Goal: Transaction & Acquisition: Book appointment/travel/reservation

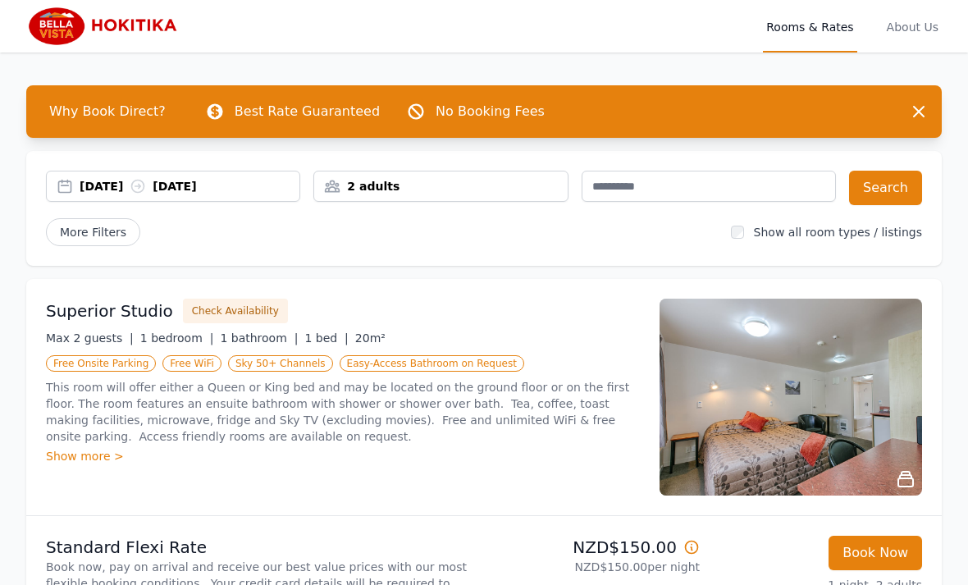
click at [189, 186] on div "[DATE] [DATE]" at bounding box center [190, 186] width 220 height 16
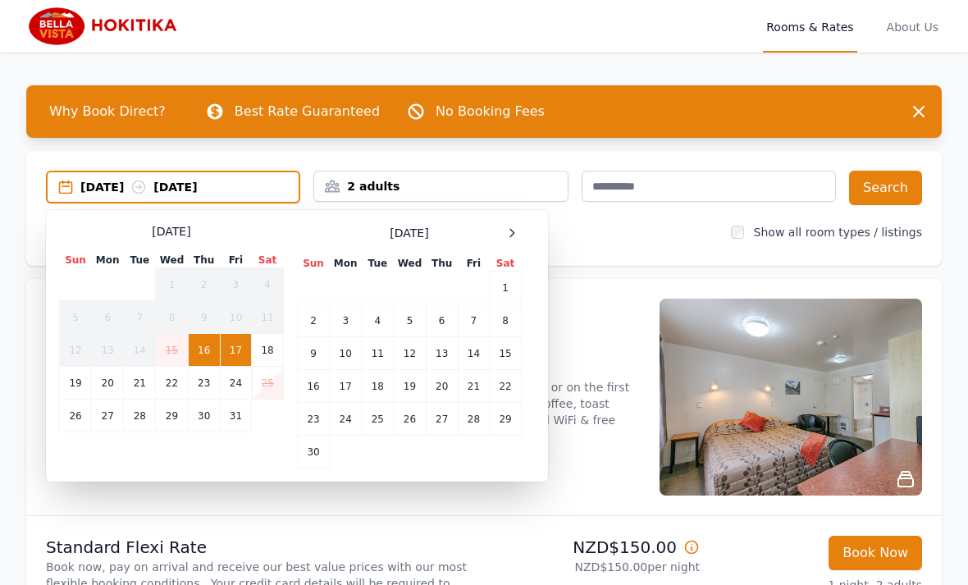
click at [114, 177] on div "[DATE] [DATE]" at bounding box center [173, 187] width 254 height 33
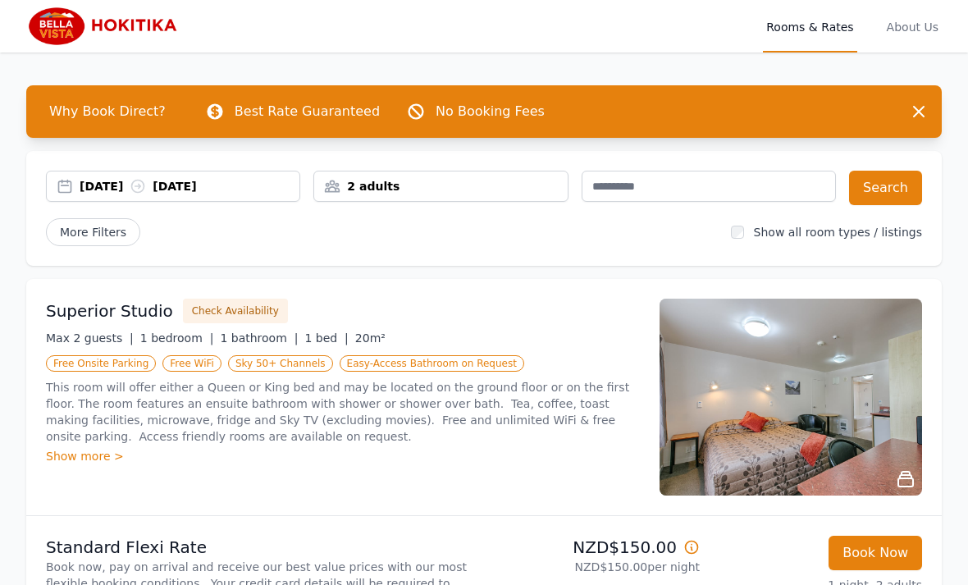
click at [137, 191] on div "[DATE] [DATE]" at bounding box center [190, 186] width 220 height 16
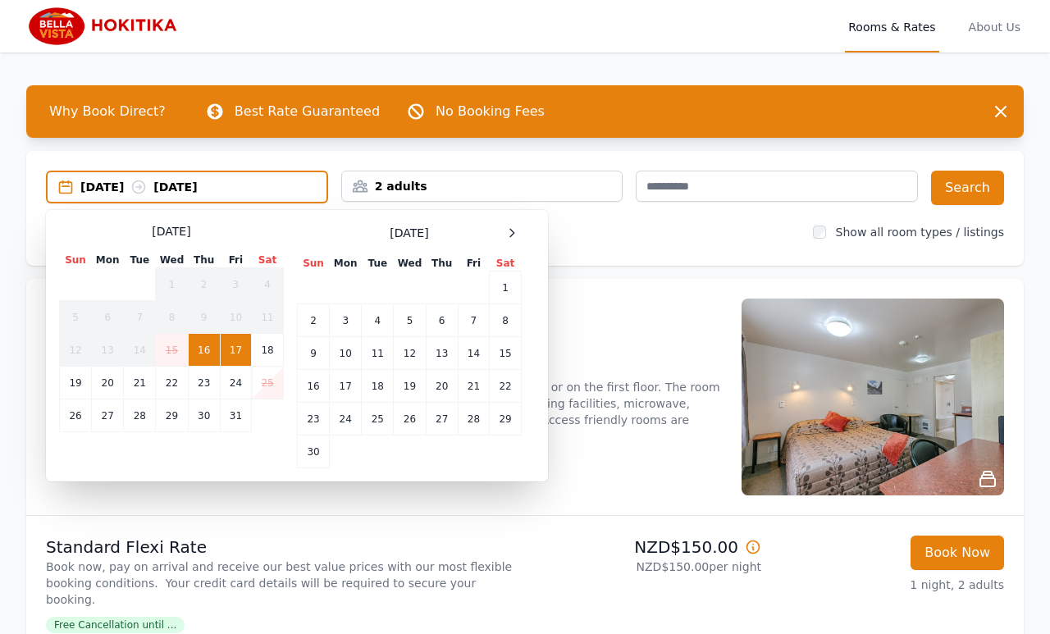
click at [566, 250] on div "[DATE] [DATE] Select Dates [DATE] Sun Mon Tue Wed Thu Fri Sat 1 2 3 4 5 6 7 8 9…" at bounding box center [524, 208] width 997 height 115
click at [521, 241] on span at bounding box center [512, 233] width 20 height 20
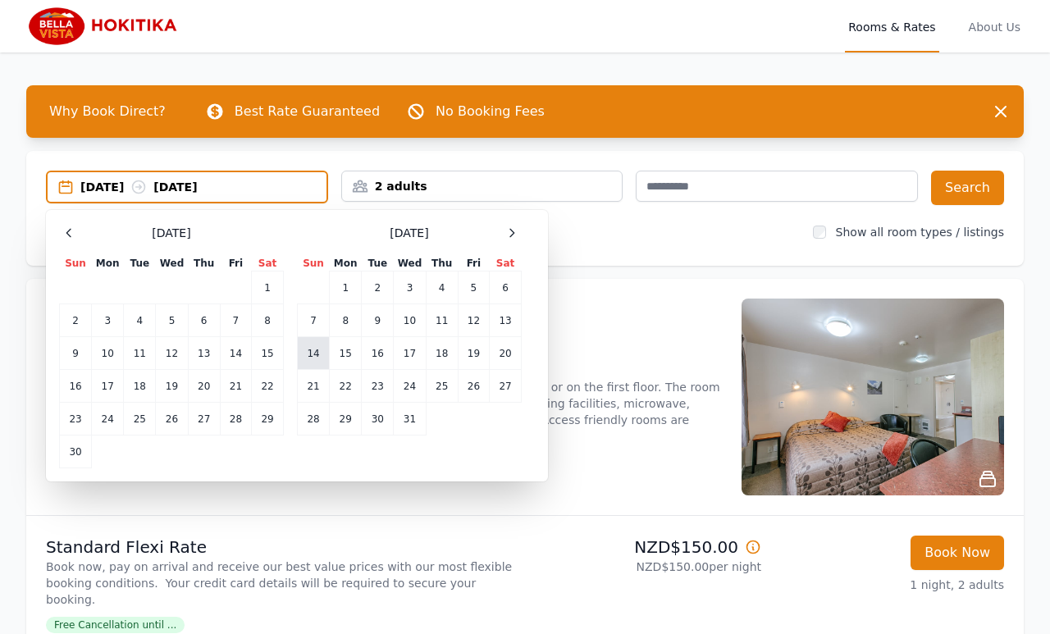
click at [310, 359] on td "14" at bounding box center [314, 353] width 32 height 33
click at [342, 354] on td "15" at bounding box center [346, 353] width 32 height 33
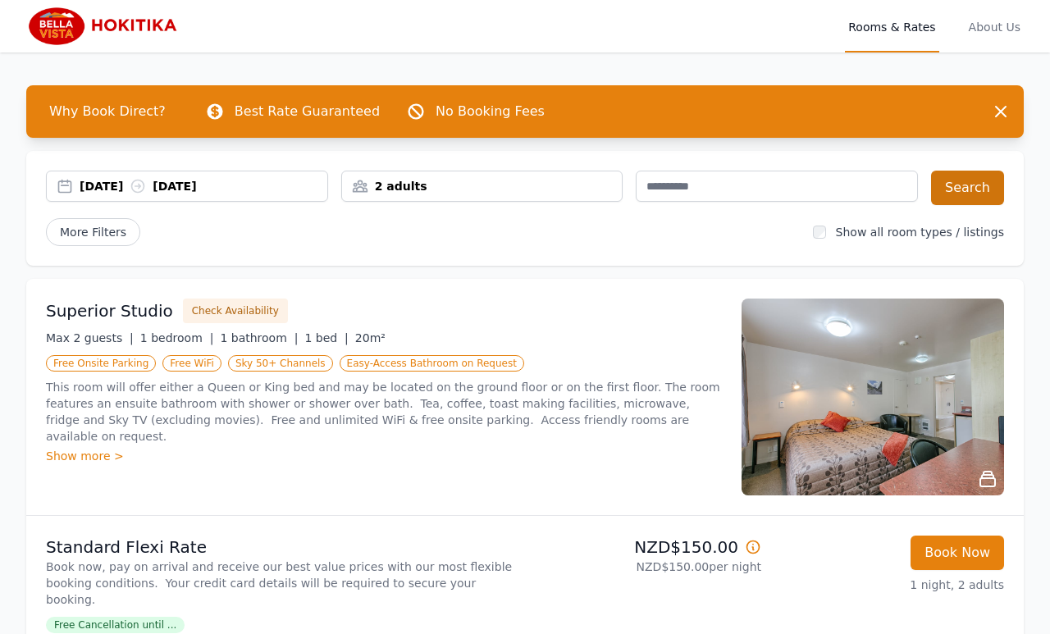
click at [967, 185] on button "Search" at bounding box center [967, 188] width 73 height 34
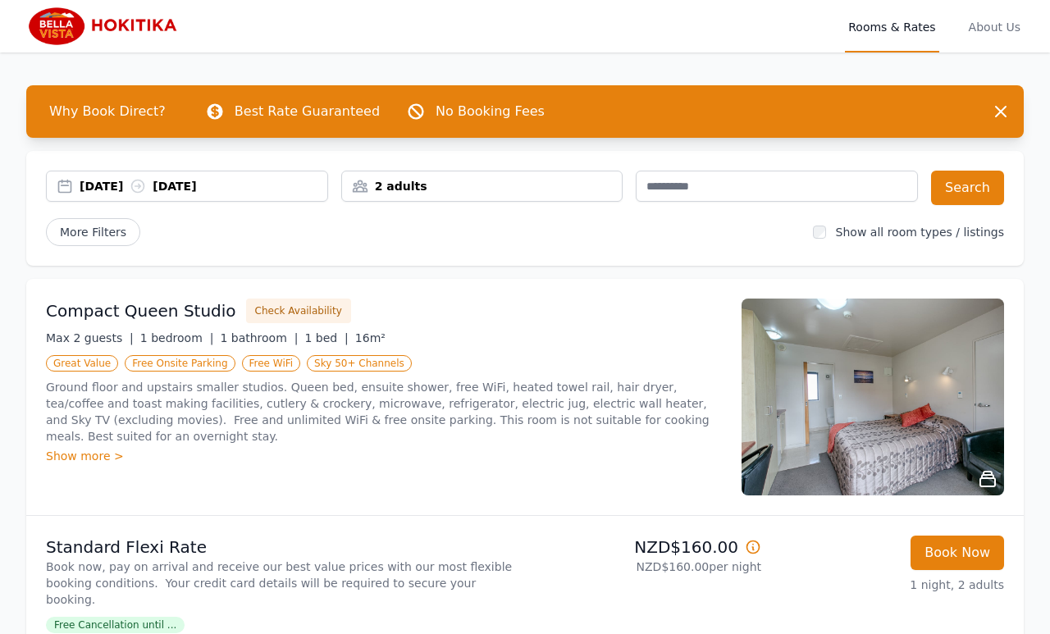
click at [596, 429] on p "Ground floor and upstairs smaller studios. Queen bed, ensuite shower, free WiFi…" at bounding box center [384, 412] width 676 height 66
click at [149, 290] on div "Compact Queen Studio Check Availability Max 2 guests | 1 bedroom | 1 bathroom |…" at bounding box center [524, 397] width 997 height 236
click at [162, 322] on div "Compact Queen Studio Check Availability" at bounding box center [384, 311] width 676 height 25
click at [967, 426] on img at bounding box center [873, 397] width 262 height 197
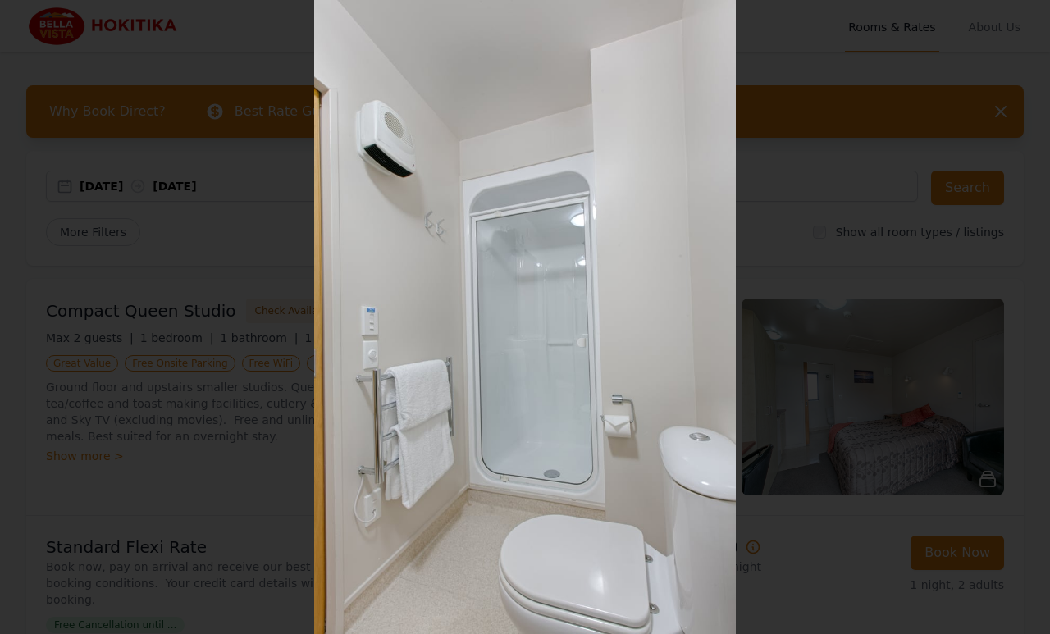
click at [59, 427] on div at bounding box center [525, 317] width 1050 height 634
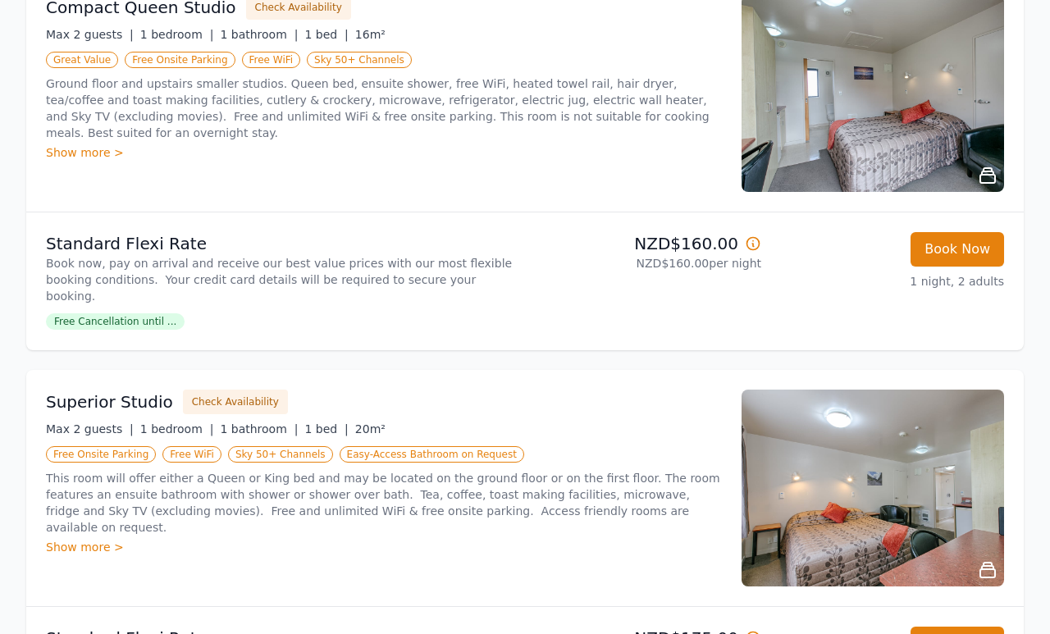
scroll to position [305, 0]
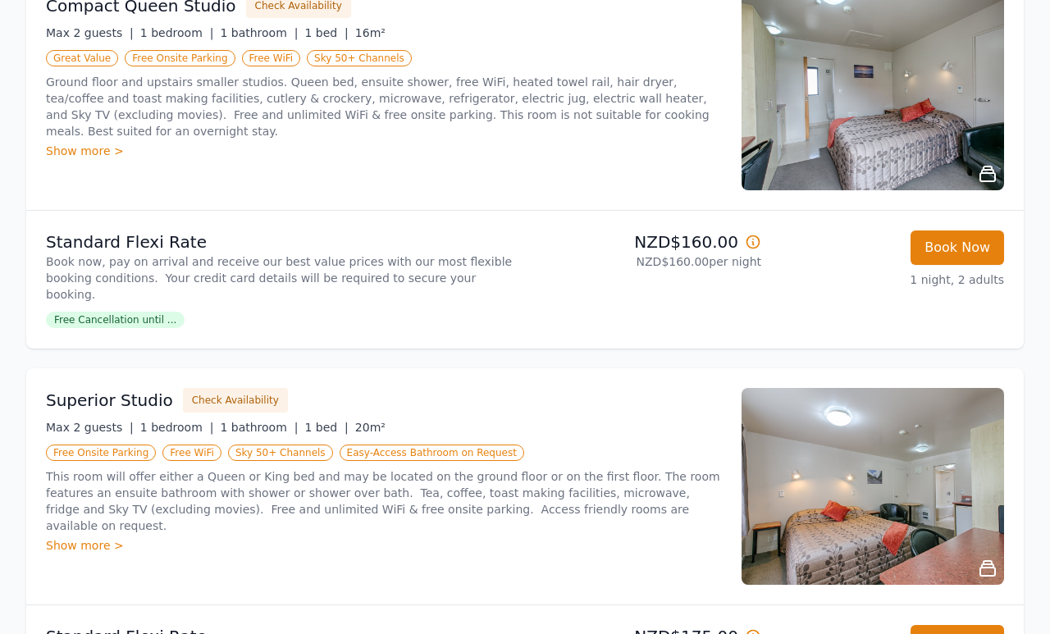
click at [943, 514] on img at bounding box center [873, 486] width 262 height 197
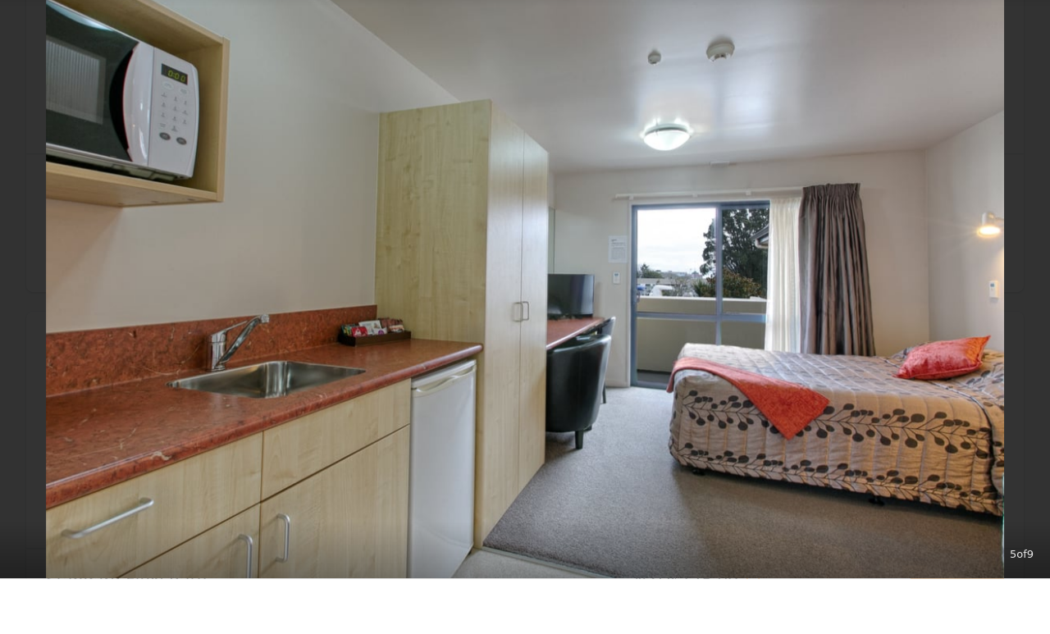
scroll to position [363, 0]
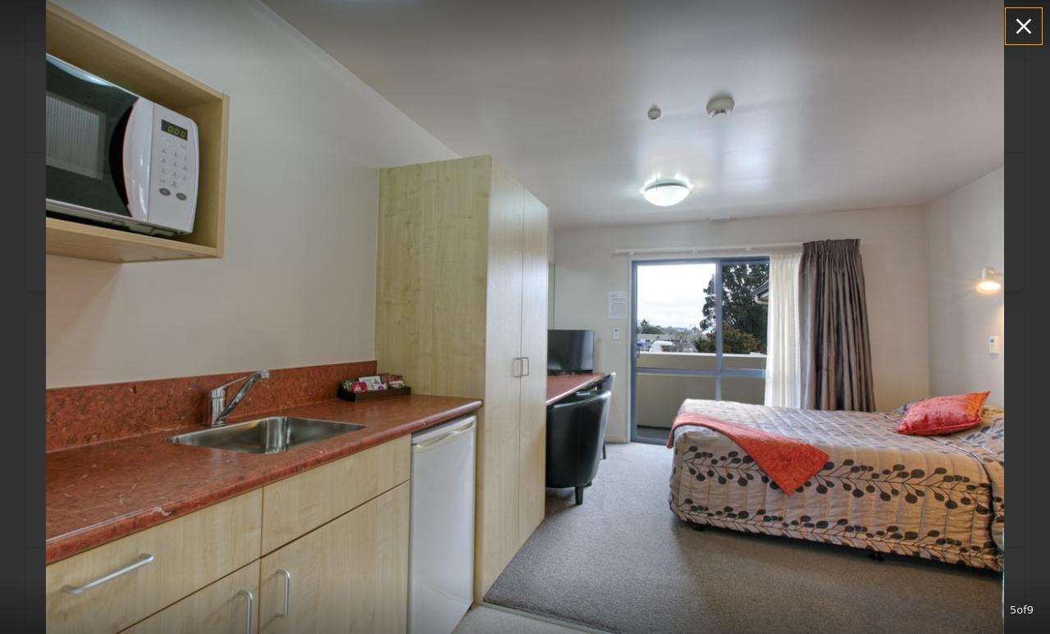
click at [967, 17] on icon "button" at bounding box center [1024, 26] width 26 height 26
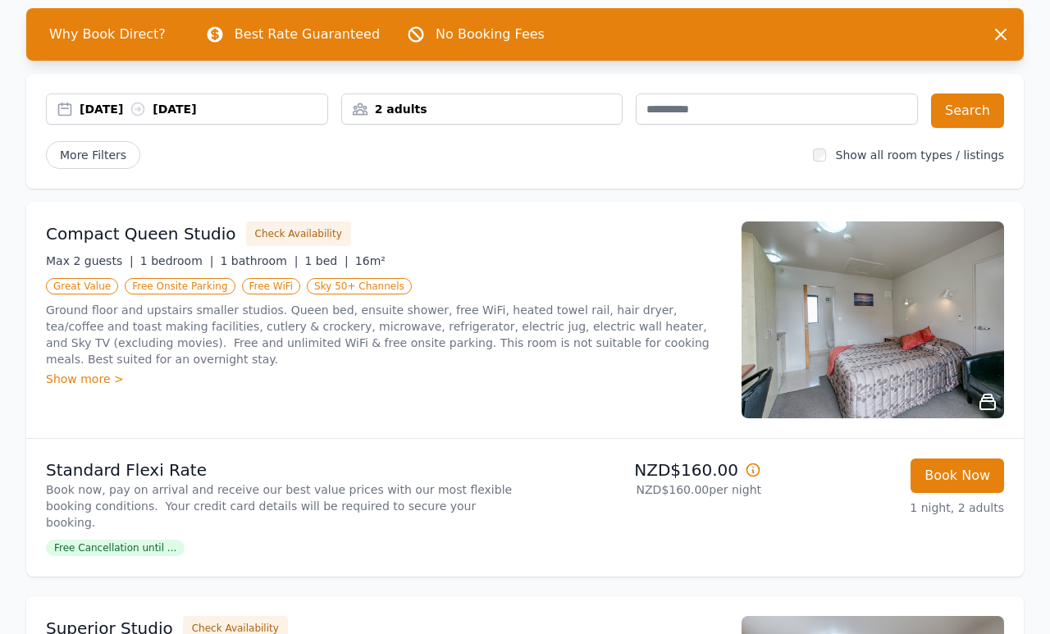
scroll to position [0, 0]
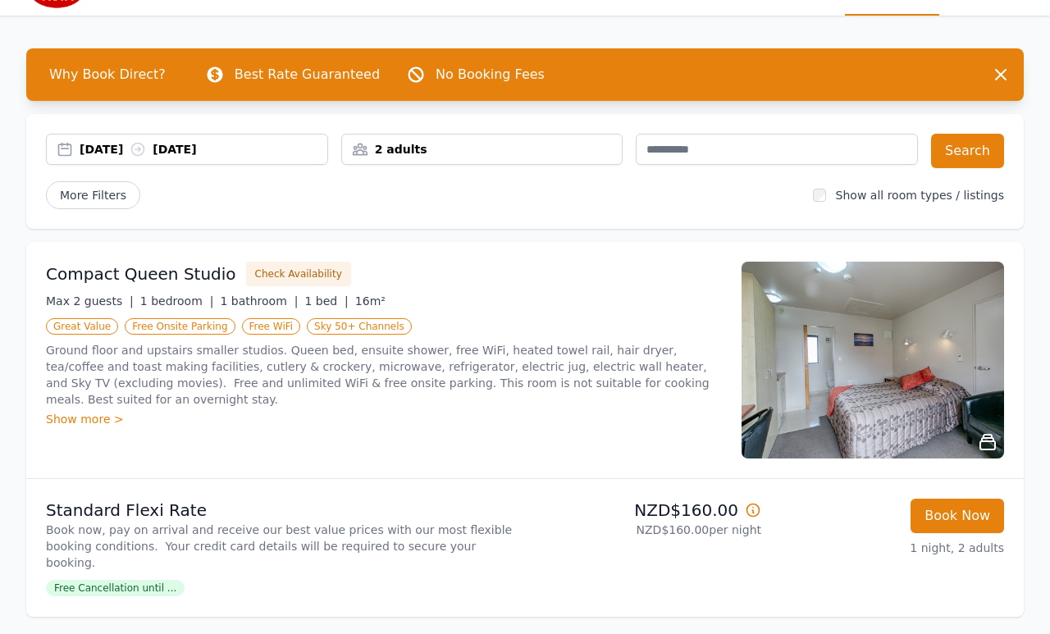
scroll to position [38, 0]
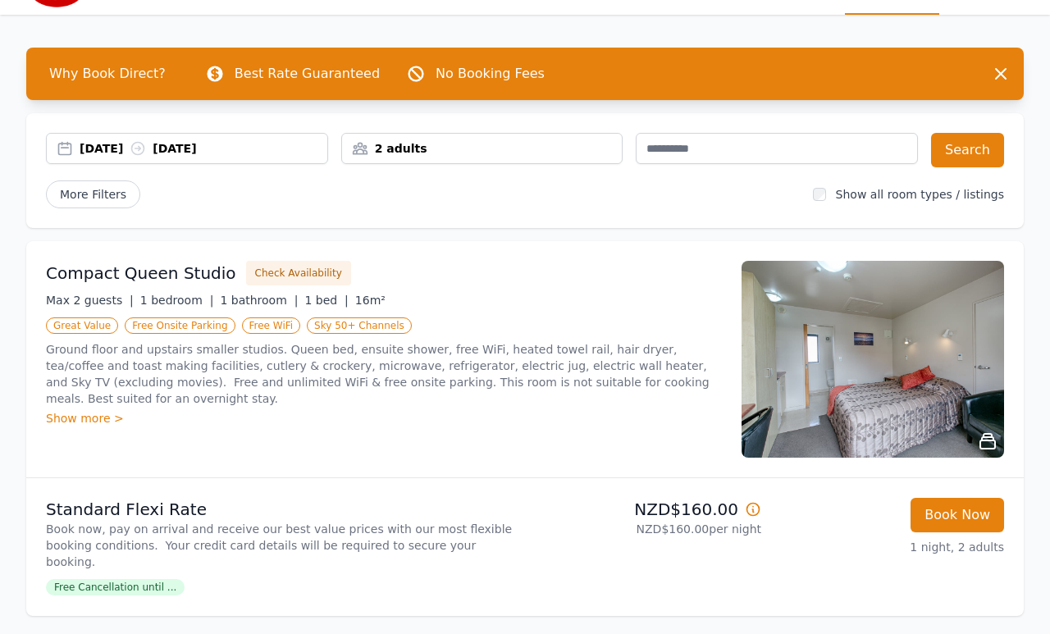
click at [941, 404] on img at bounding box center [873, 359] width 262 height 197
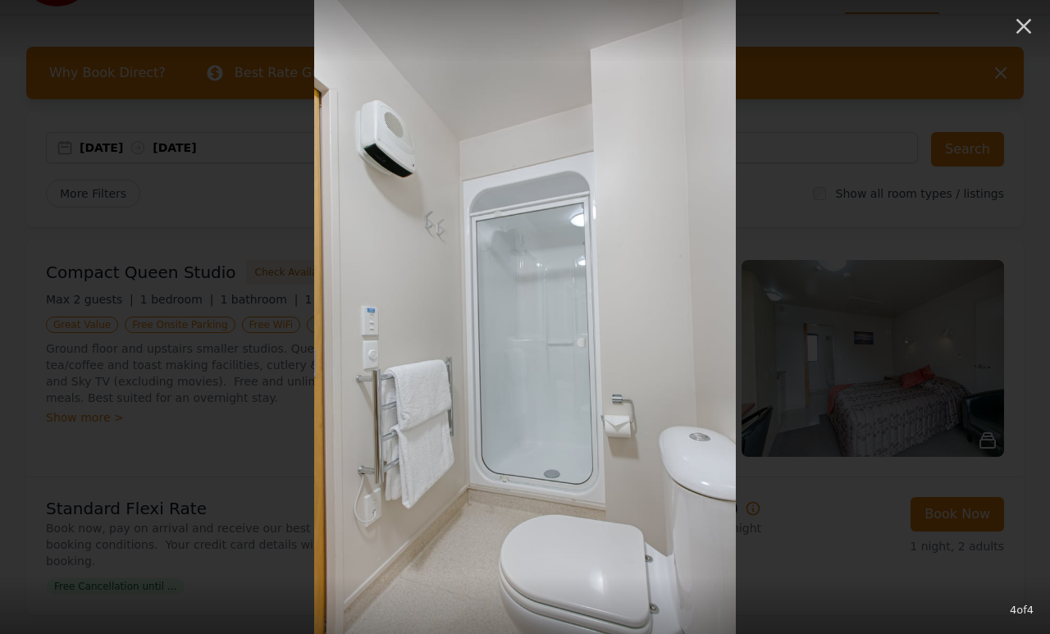
click at [924, 294] on div at bounding box center [525, 317] width 1050 height 634
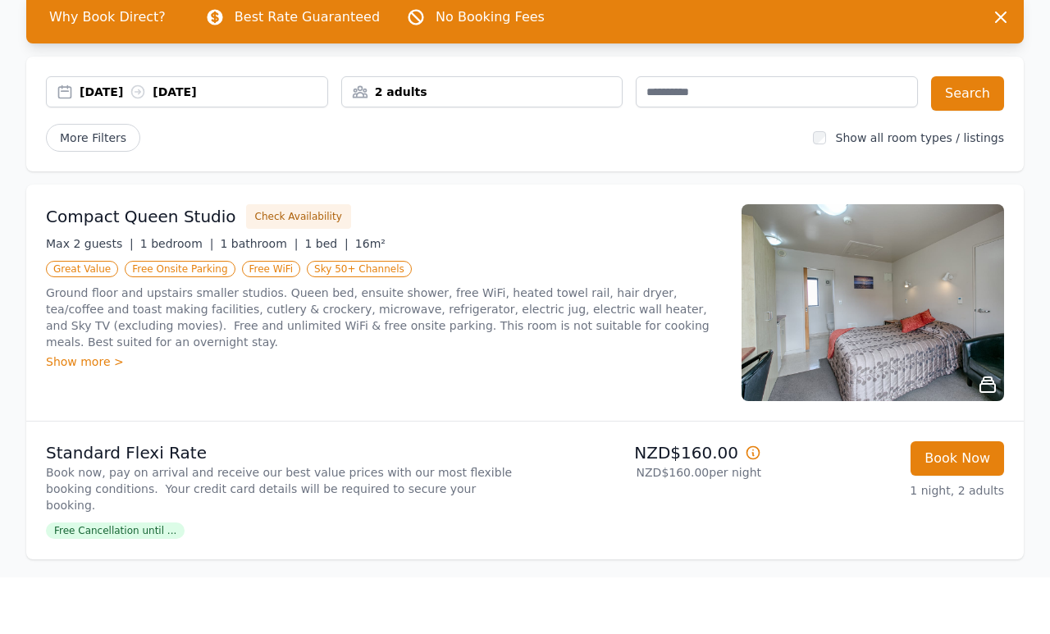
scroll to position [95, 0]
